Goal: Check status: Check status

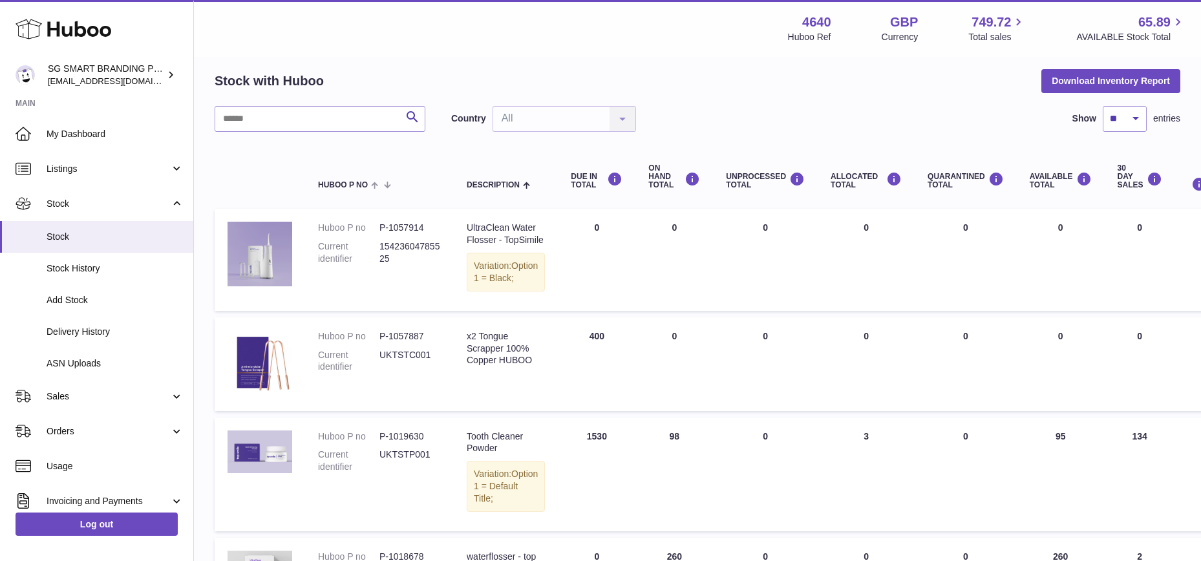
drag, startPoint x: 83, startPoint y: 389, endPoint x: 78, endPoint y: 417, distance: 28.3
click at [84, 389] on link "Sales" at bounding box center [96, 396] width 193 height 35
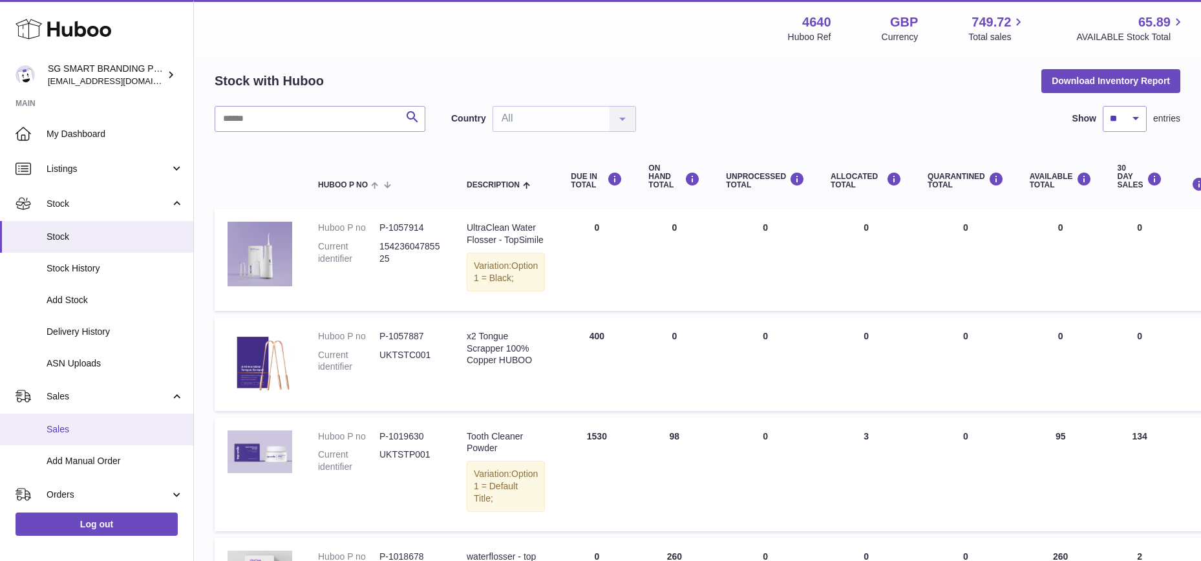
click at [74, 432] on span "Sales" at bounding box center [115, 429] width 137 height 12
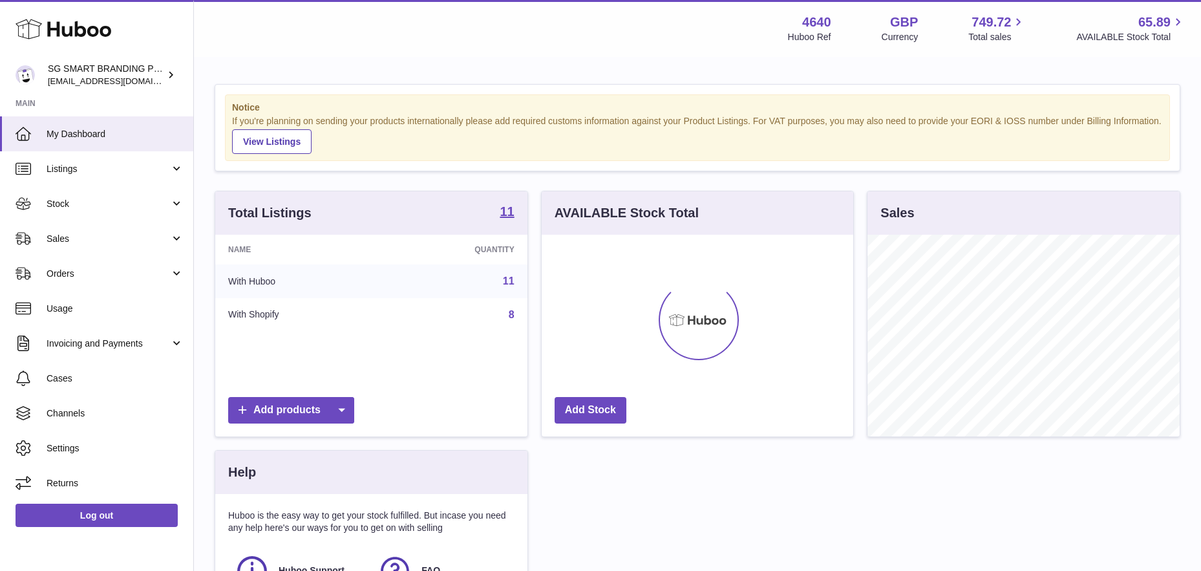
scroll to position [202, 311]
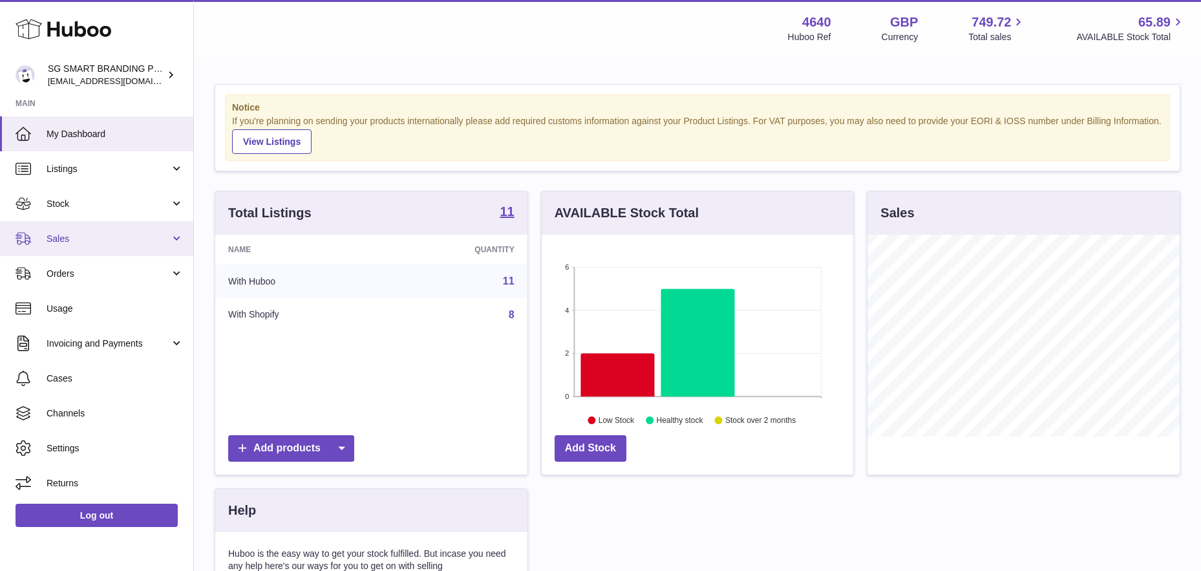
click at [105, 238] on span "Sales" at bounding box center [108, 239] width 123 height 12
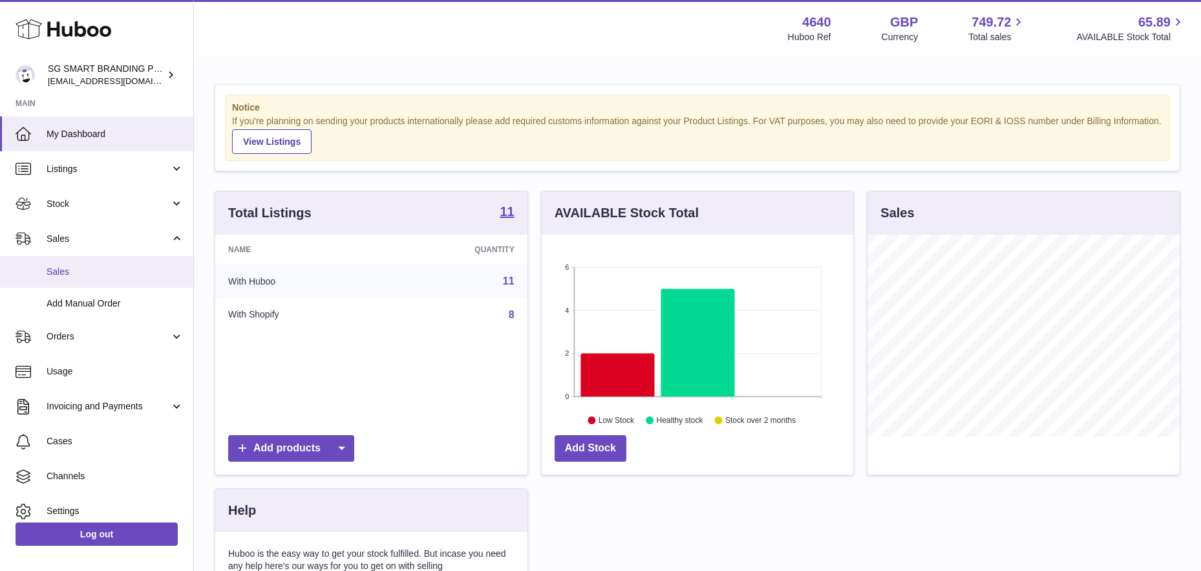
click at [88, 264] on link "Sales" at bounding box center [96, 272] width 193 height 32
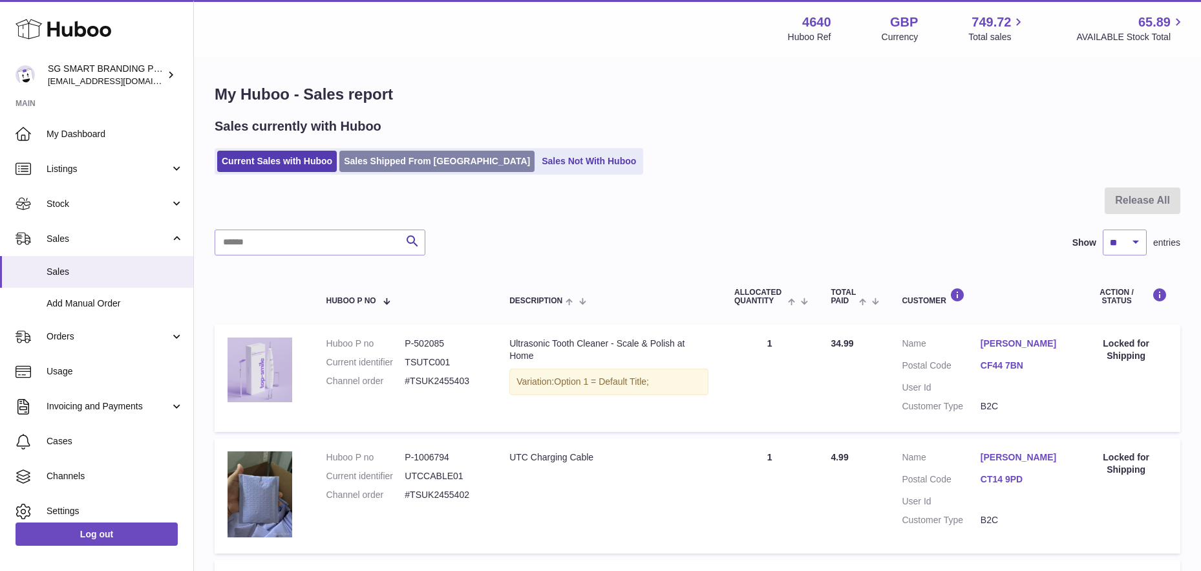
click at [368, 170] on link "Sales Shipped From Huboo" at bounding box center [436, 161] width 195 height 21
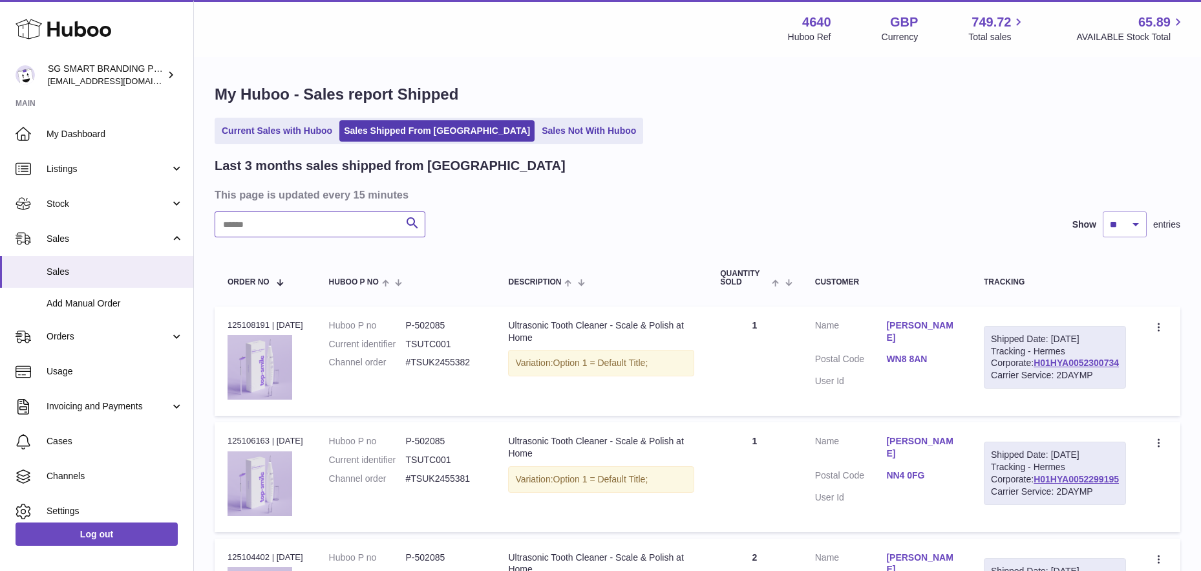
click at [297, 230] on input "text" at bounding box center [320, 224] width 211 height 26
paste input "**********"
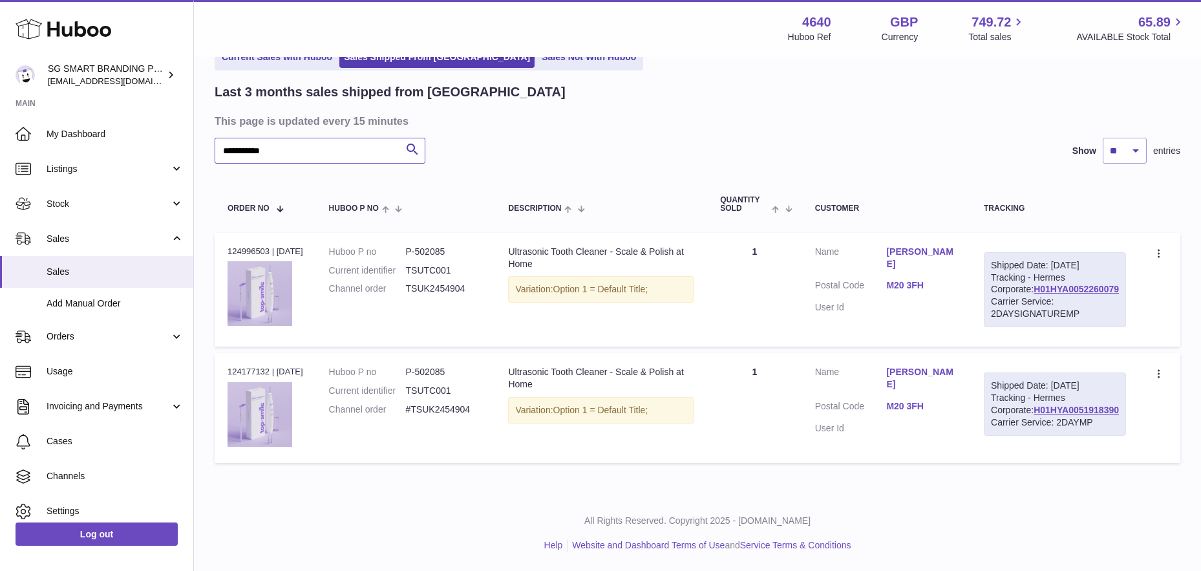
scroll to position [127, 0]
type input "**********"
click at [1095, 284] on link "H01HYA0052260079" at bounding box center [1075, 289] width 85 height 10
